Goal: Task Accomplishment & Management: Manage account settings

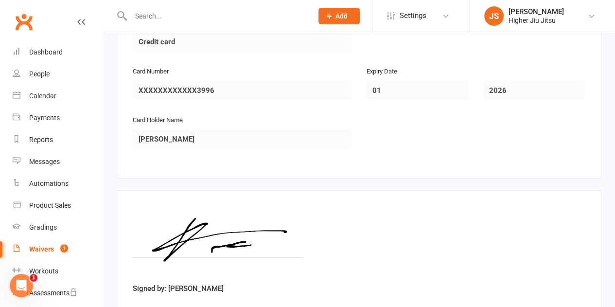
scroll to position [1361, 0]
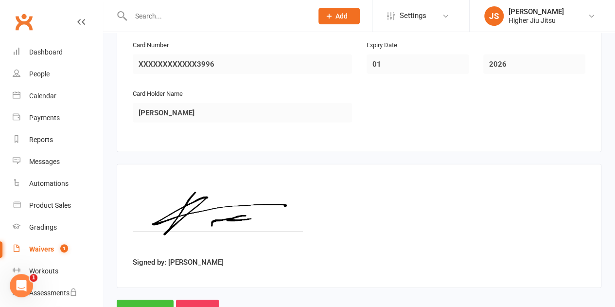
click at [153, 300] on input "Approve" at bounding box center [145, 310] width 57 height 20
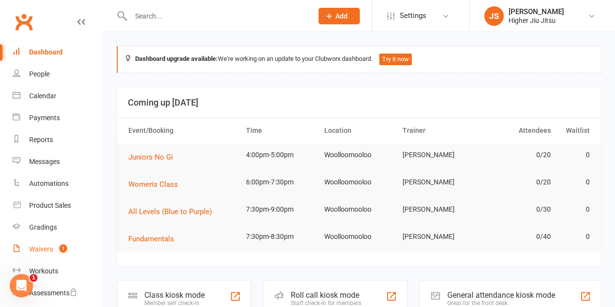
click at [49, 253] on div "Waivers" at bounding box center [41, 249] width 24 height 8
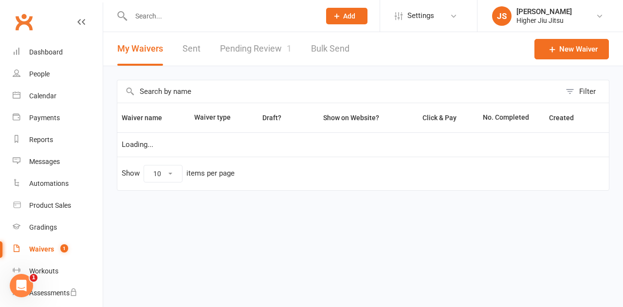
select select "100"
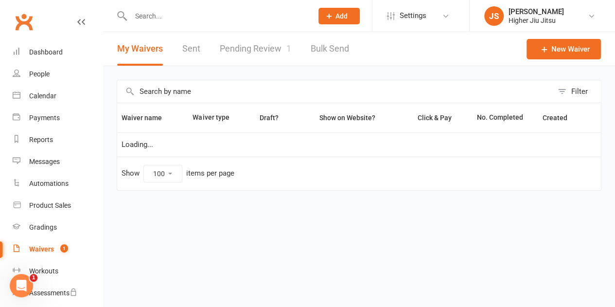
click at [172, 18] on input "text" at bounding box center [217, 16] width 178 height 14
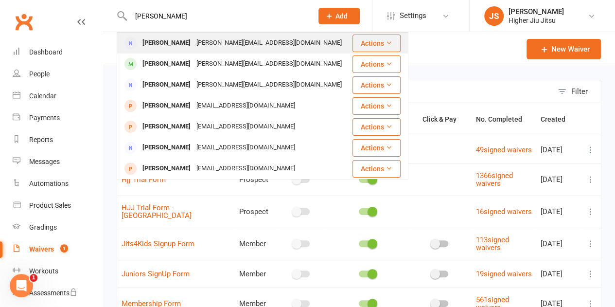
type input "[PERSON_NAME]"
click at [196, 44] on div "[PERSON_NAME][EMAIL_ADDRESS][DOMAIN_NAME]" at bounding box center [269, 43] width 151 height 14
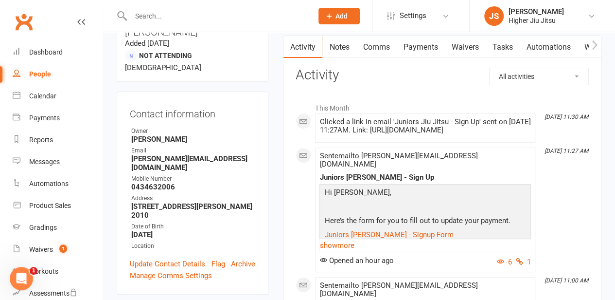
scroll to position [49, 0]
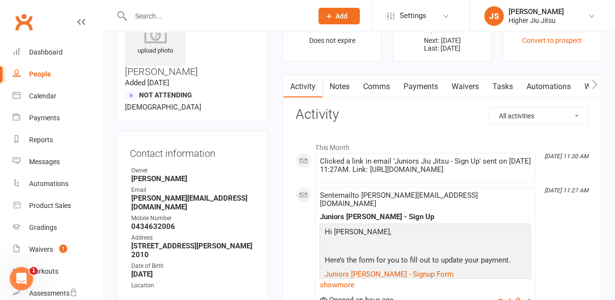
click at [428, 84] on link "Payments" at bounding box center [420, 86] width 48 height 22
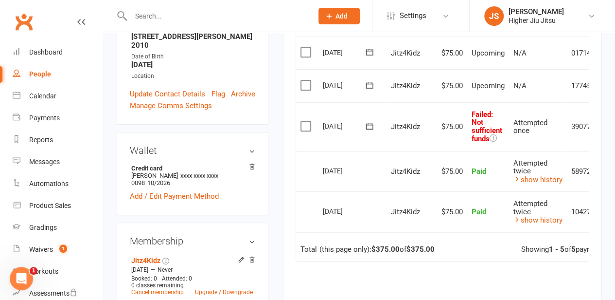
scroll to position [243, 0]
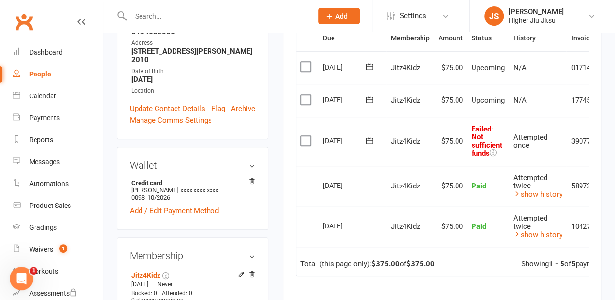
click at [309, 140] on label at bounding box center [307, 141] width 13 height 10
click at [307, 136] on input "checkbox" at bounding box center [304, 136] width 6 height 0
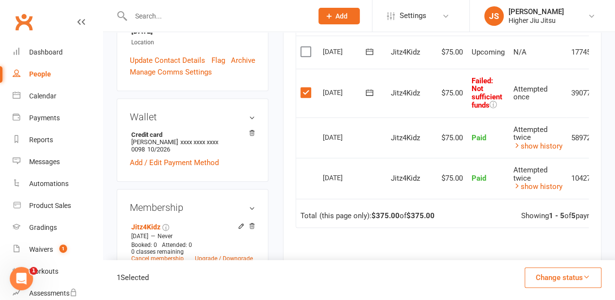
scroll to position [292, 0]
click at [64, 51] on link "Dashboard" at bounding box center [58, 52] width 90 height 22
